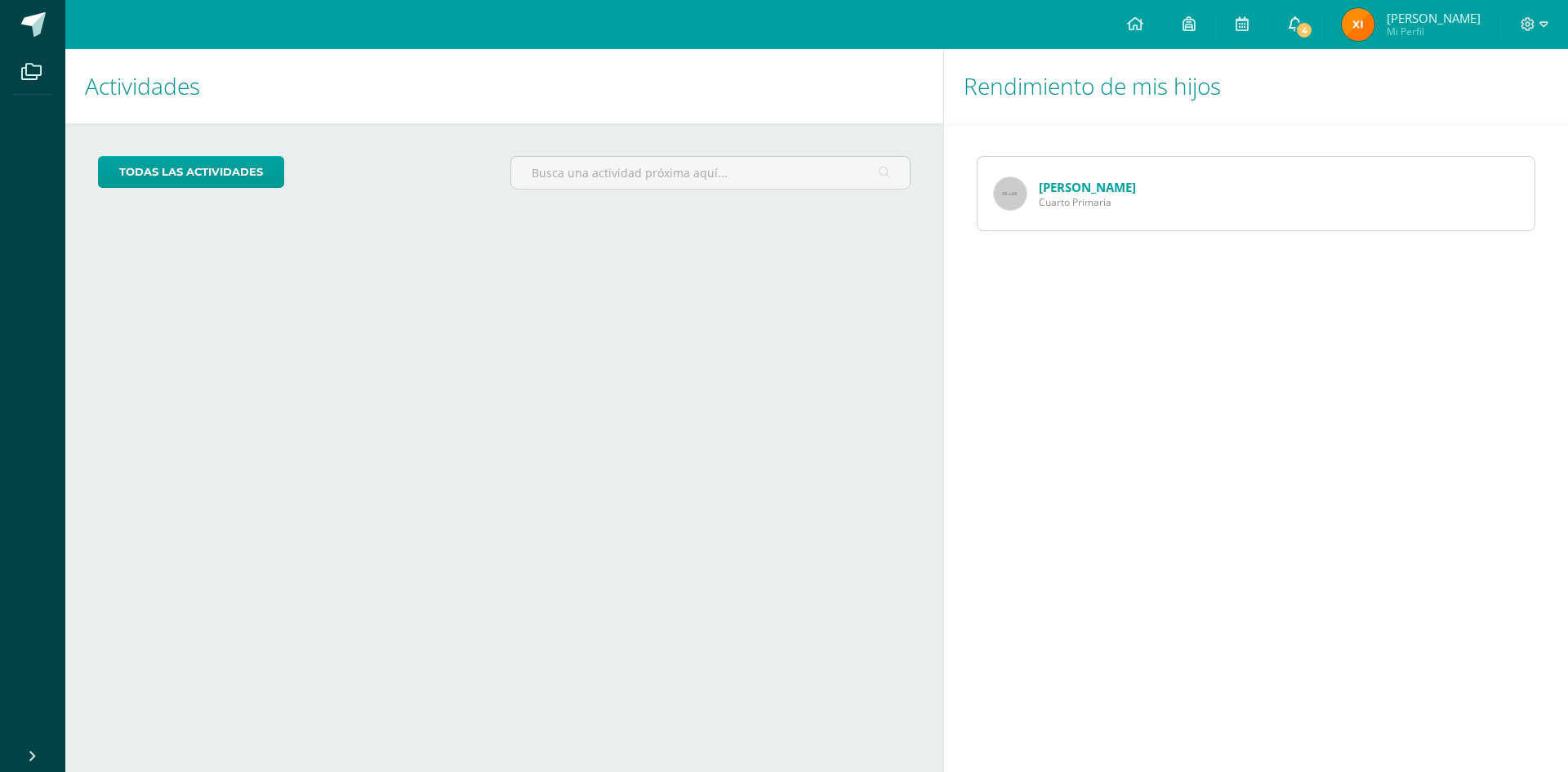
click at [1313, 7] on link "4" at bounding box center [1295, 24] width 52 height 49
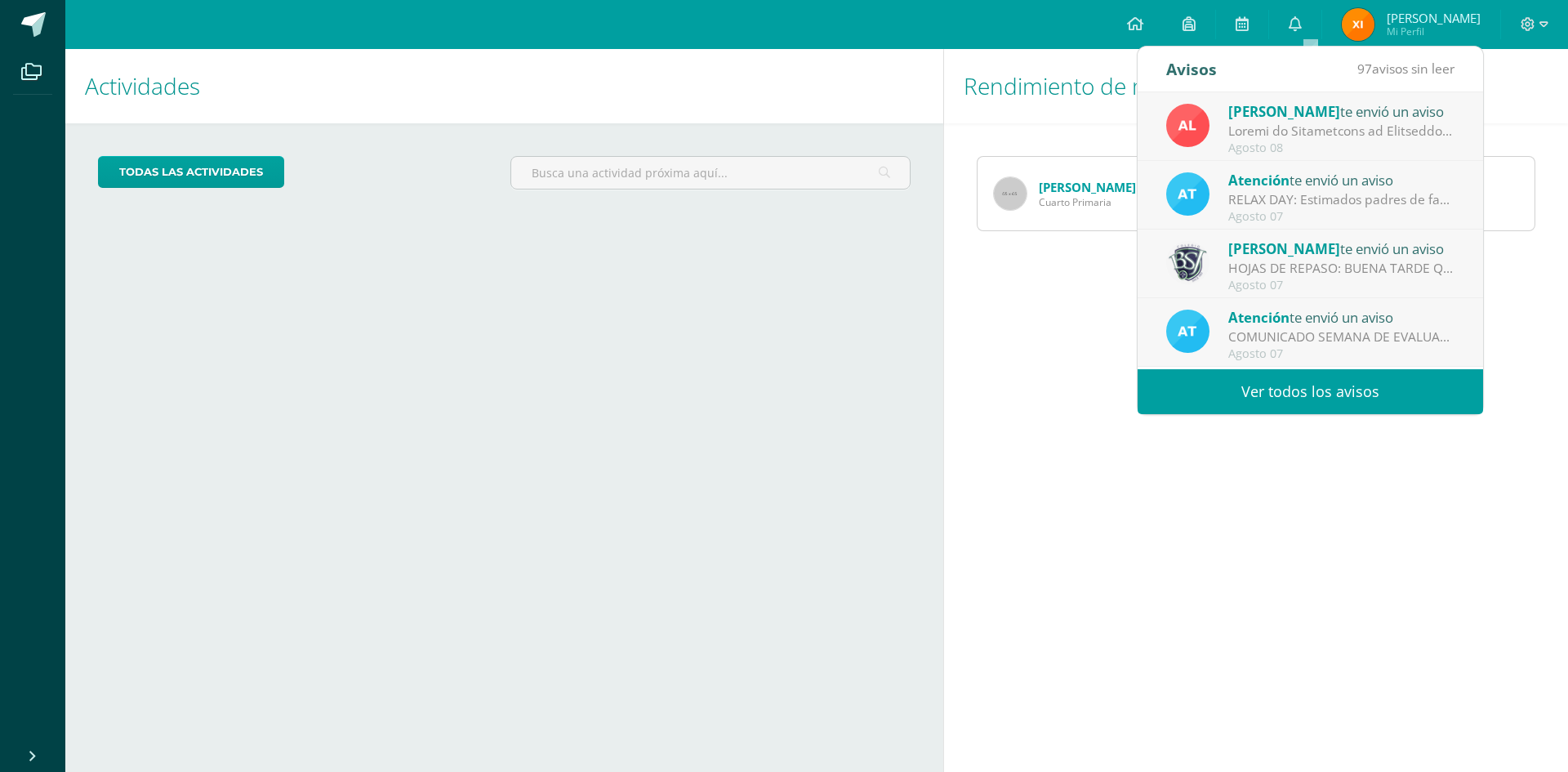
click at [1251, 308] on span "Atención" at bounding box center [1258, 318] width 61 height 18
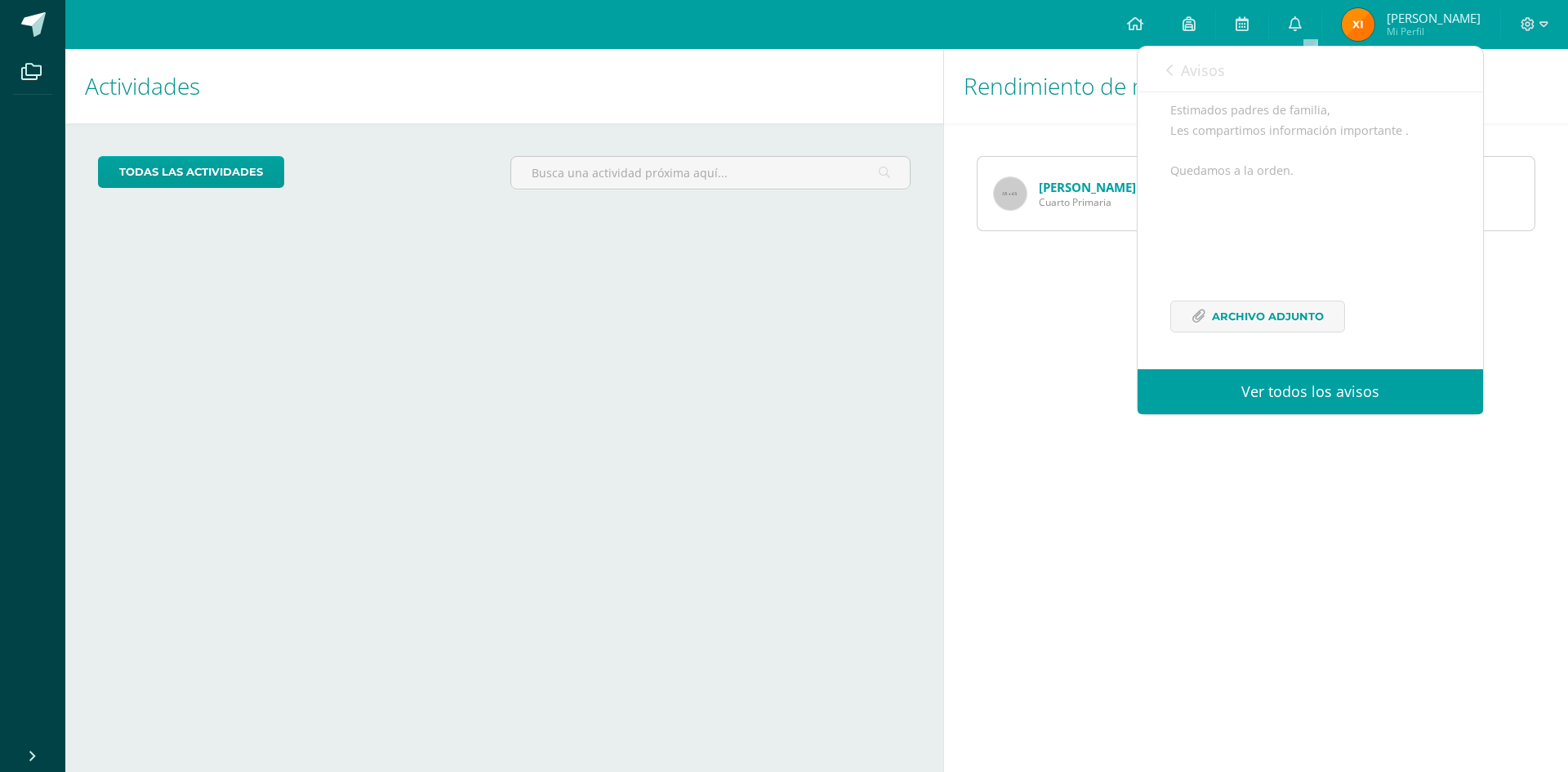
scroll to position [179, 0]
click at [1249, 302] on span "Archivo Adjunto" at bounding box center [1267, 317] width 112 height 30
click at [1162, 73] on div "Avisos 96 avisos sin leer Avisos" at bounding box center [1310, 69] width 345 height 45
click at [1168, 66] on icon at bounding box center [1170, 71] width 7 height 13
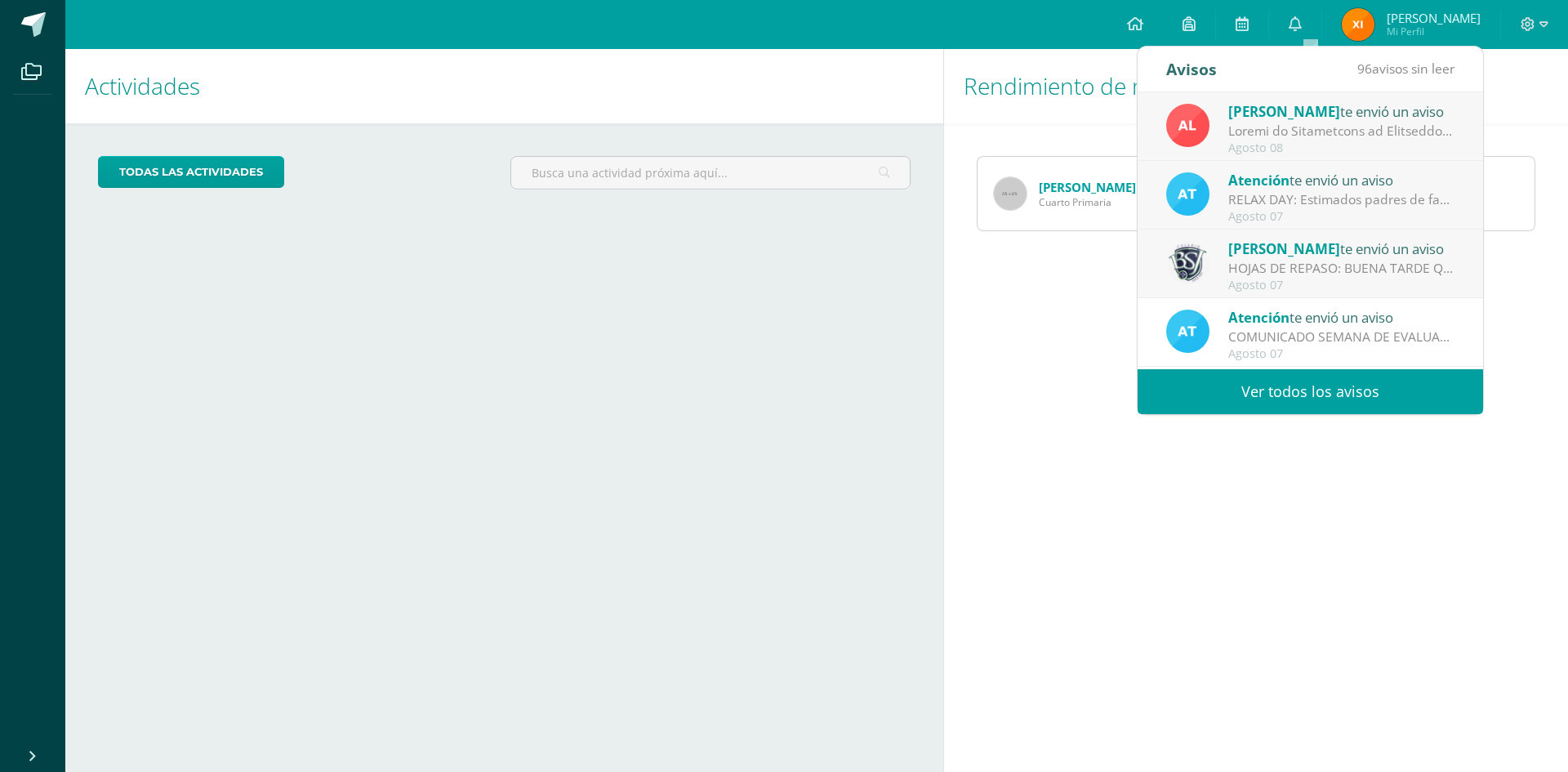
click at [1270, 251] on span "[PERSON_NAME]" at bounding box center [1283, 249] width 112 height 18
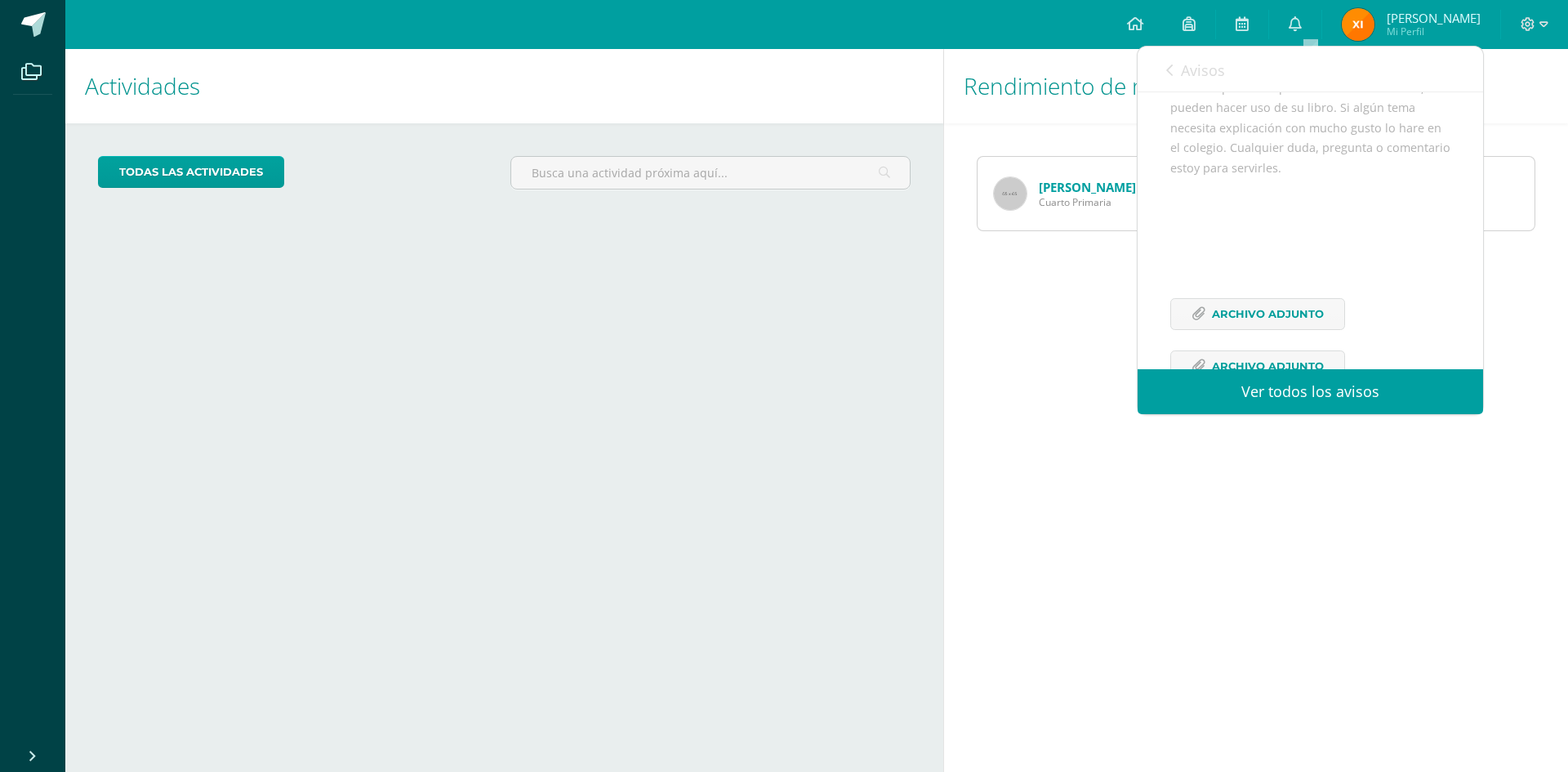
scroll to position [260, 0]
click at [1277, 290] on span "Archivo Adjunto" at bounding box center [1267, 275] width 112 height 30
click at [1257, 342] on span "Archivo Adjunto" at bounding box center [1267, 327] width 112 height 30
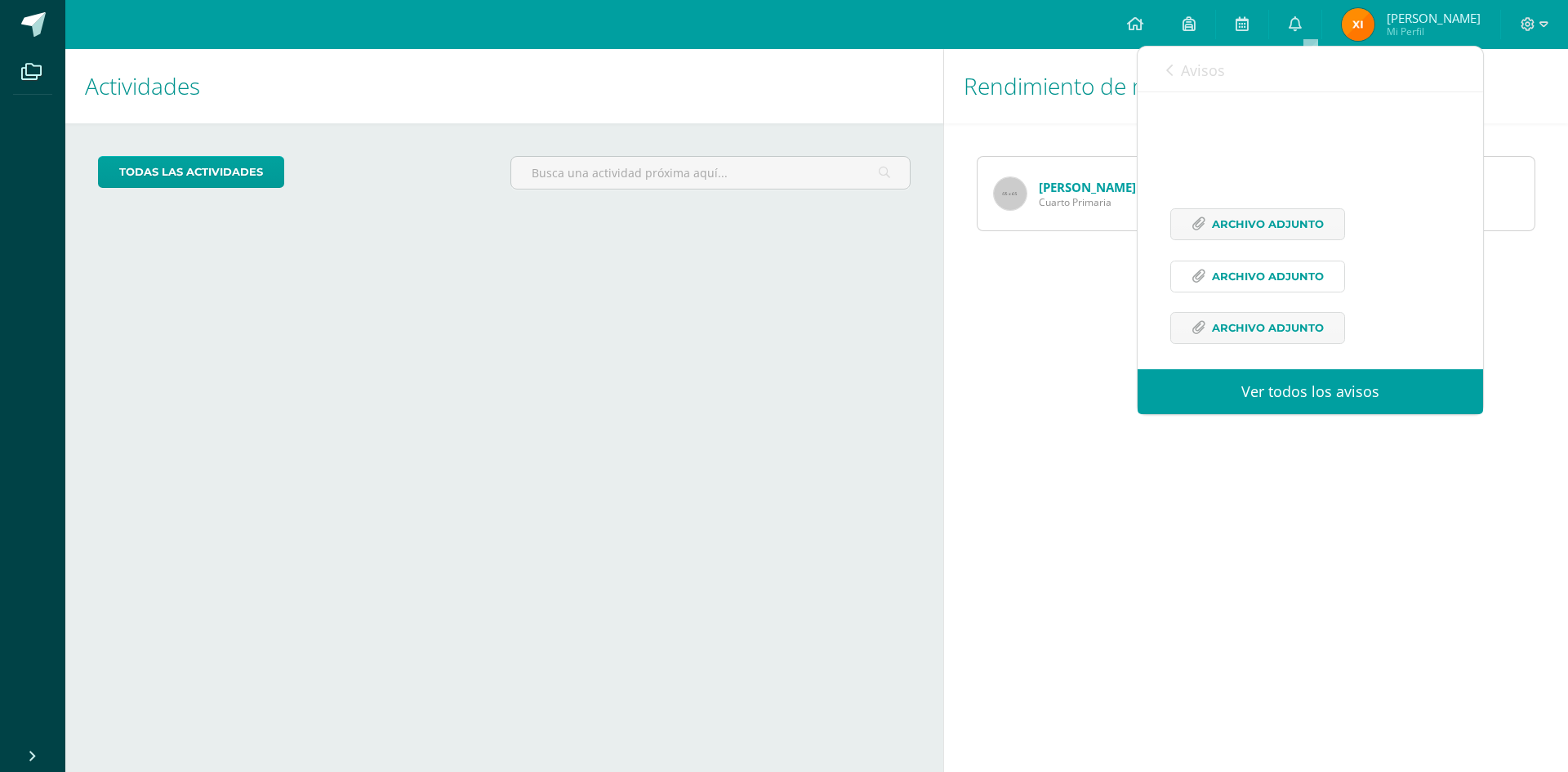
scroll to position [362, 0]
click at [1301, 321] on span "Archivo Adjunto" at bounding box center [1267, 317] width 112 height 30
click at [1167, 72] on icon at bounding box center [1170, 71] width 7 height 13
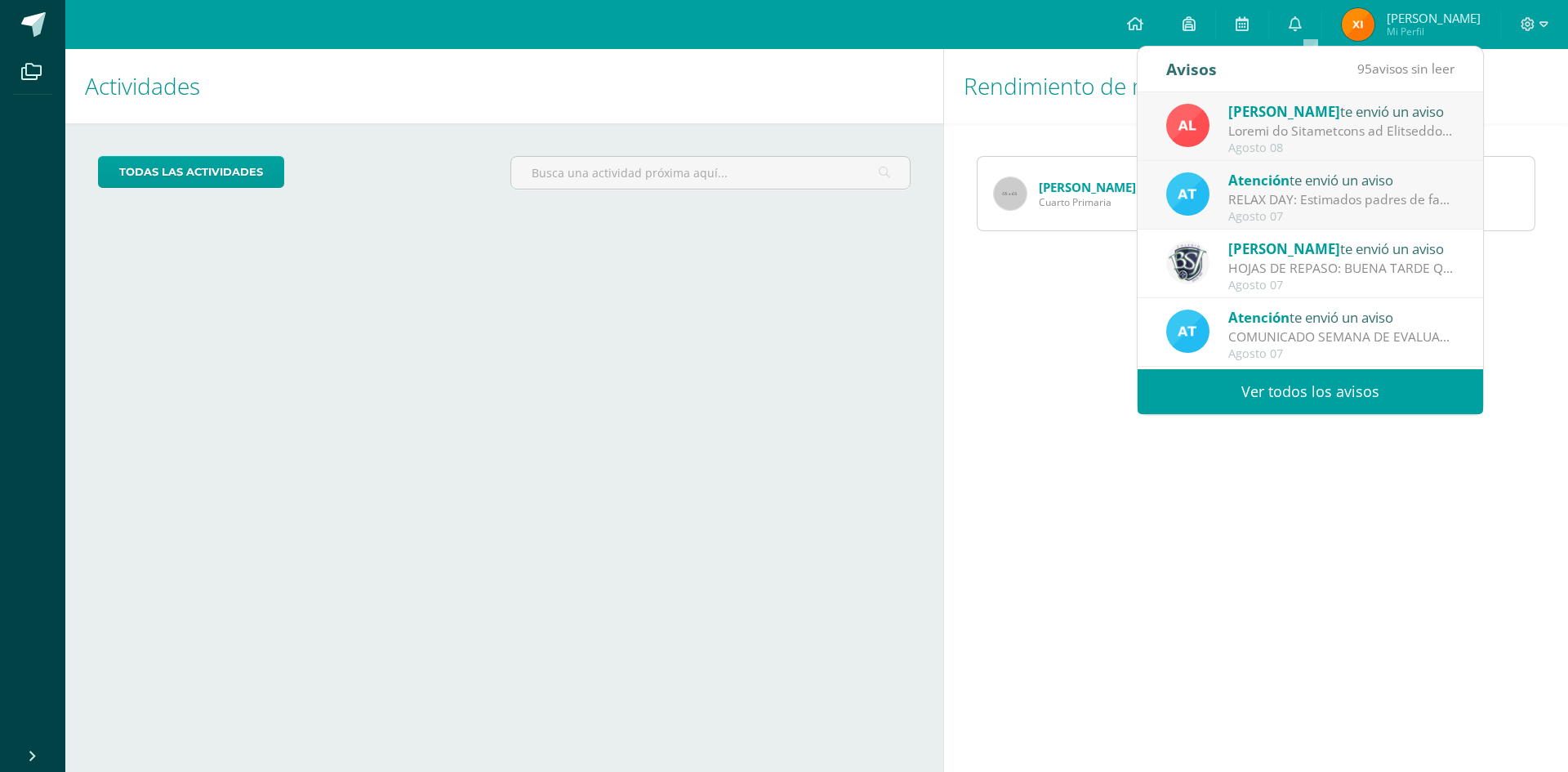
click at [1233, 184] on span "Atención" at bounding box center [1258, 180] width 61 height 18
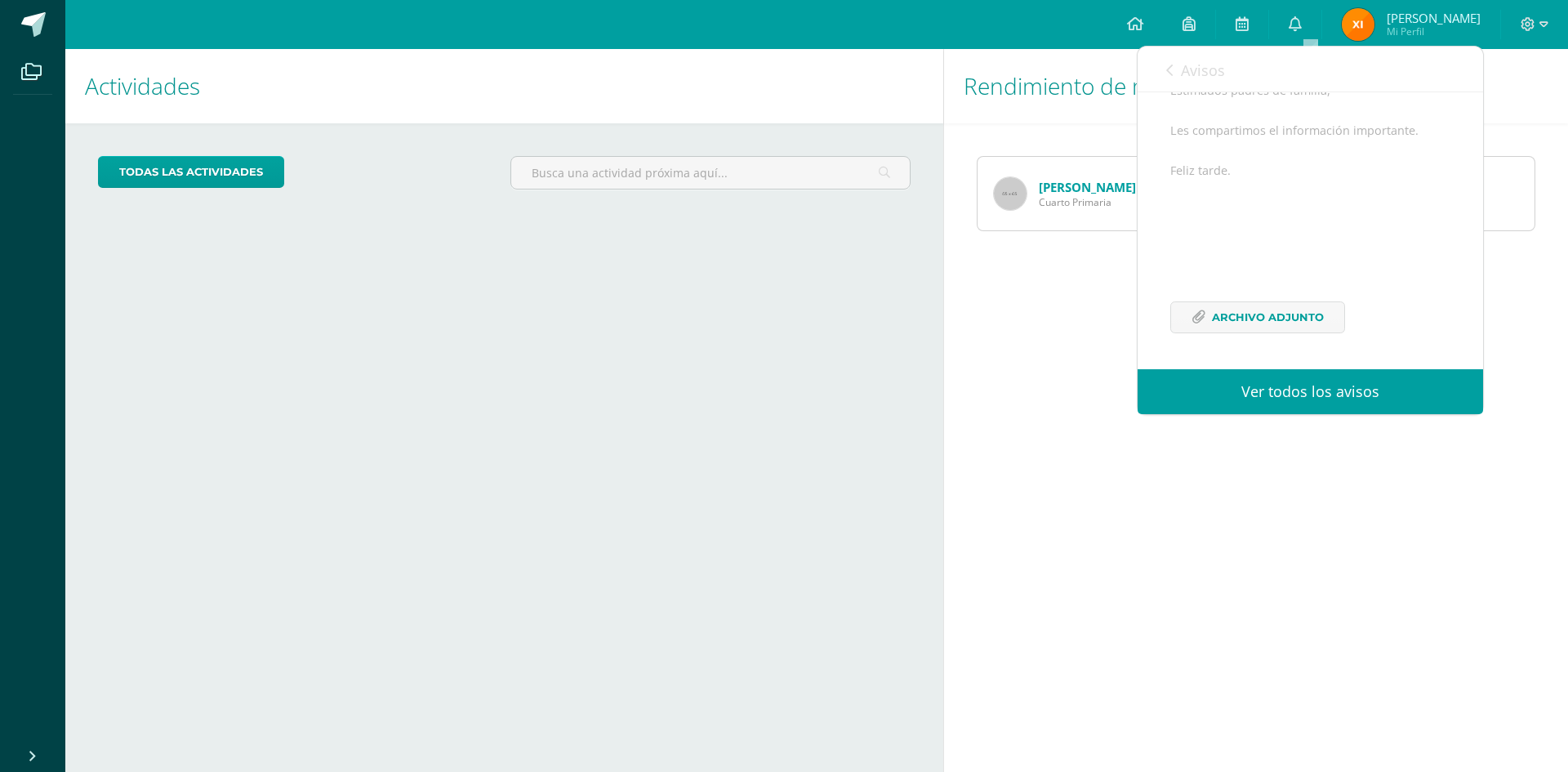
click at [1230, 298] on div "Estimados padres de familia, Les compartimos el información importante. Feliz t…" at bounding box center [1310, 217] width 281 height 272
click at [1216, 313] on span "Archivo Adjunto" at bounding box center [1267, 318] width 112 height 30
click at [1167, 67] on icon at bounding box center [1170, 71] width 7 height 13
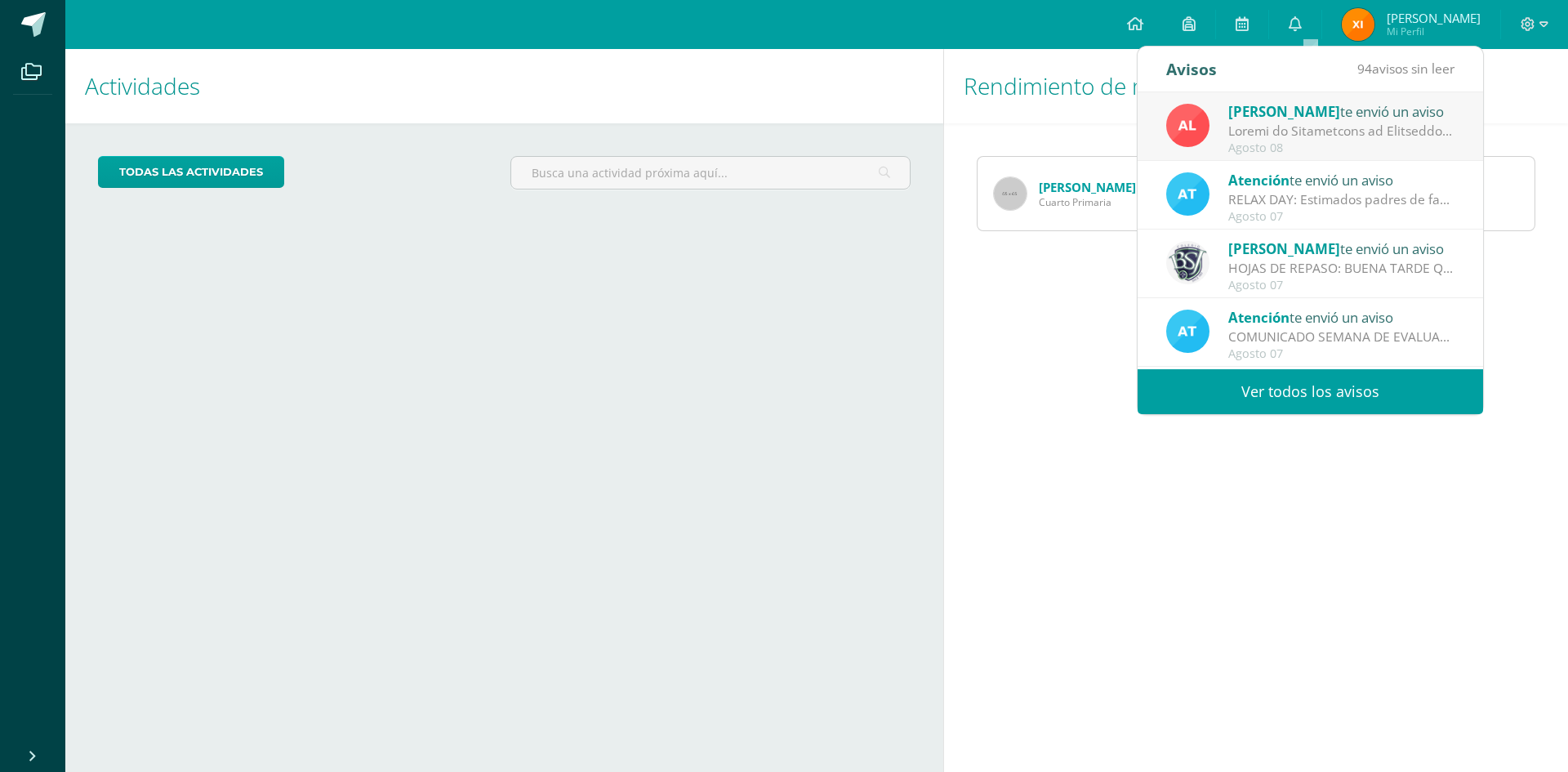
click at [1286, 129] on div at bounding box center [1341, 131] width 227 height 18
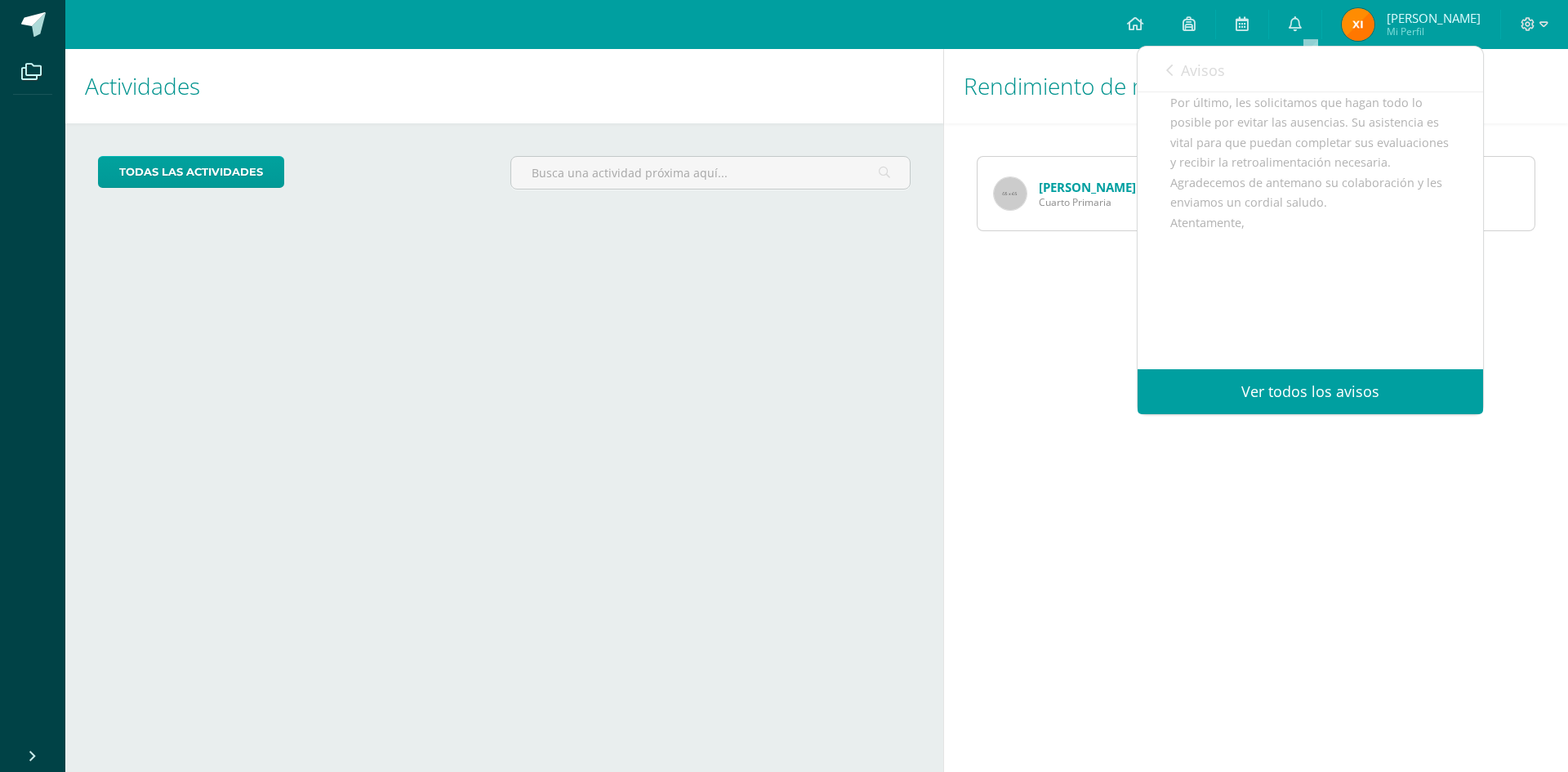
scroll to position [627, 0]
